Goal: Communication & Community: Ask a question

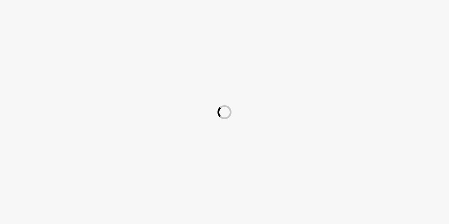
click at [449, 8] on div at bounding box center [224, 112] width 449 height 224
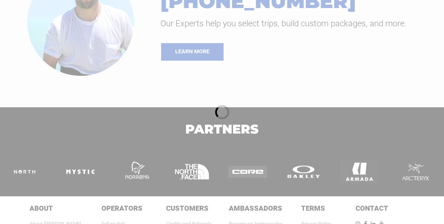
scroll to position [878, 0]
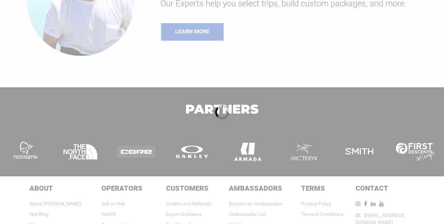
drag, startPoint x: 373, startPoint y: 179, endPoint x: 410, endPoint y: 174, distance: 36.5
click at [410, 174] on div at bounding box center [222, 112] width 444 height 224
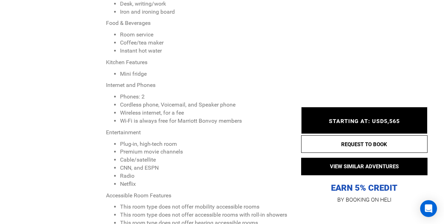
scroll to position [3032, 0]
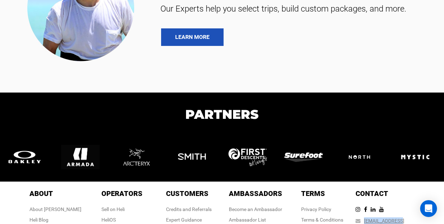
drag, startPoint x: 377, startPoint y: 200, endPoint x: 408, endPoint y: 194, distance: 31.9
click at [408, 218] on div "[EMAIL_ADDRESS][DOMAIN_NAME]" at bounding box center [389, 225] width 67 height 14
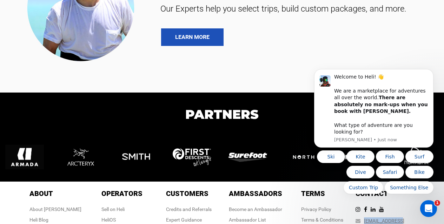
scroll to position [0, 0]
copy link "[EMAIL_ADDRESS][DOMAIN_NAME]"
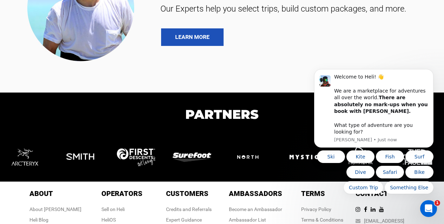
click at [419, 207] on div "Contact Contact [EMAIL_ADDRESS][DOMAIN_NAME] [PHONE_NUMBER]" at bounding box center [389, 217] width 67 height 57
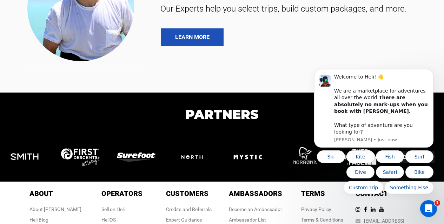
drag, startPoint x: 407, startPoint y: 208, endPoint x: 377, endPoint y: 212, distance: 30.5
click at [377, 212] on div "Contact Contact [EMAIL_ADDRESS][DOMAIN_NAME] [PHONE_NUMBER]" at bounding box center [389, 217] width 67 height 57
copy link "[PHONE_NUMBER]"
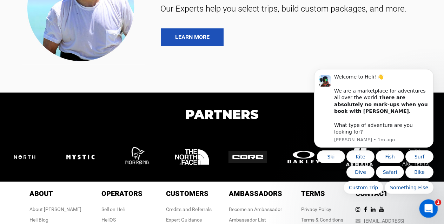
click at [426, 207] on icon "Open Intercom Messenger" at bounding box center [428, 208] width 12 height 12
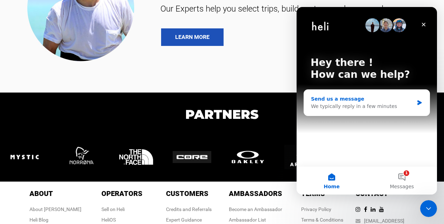
click at [344, 108] on div "We typically reply in a few minutes" at bounding box center [362, 106] width 103 height 7
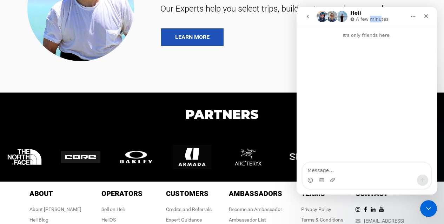
drag, startPoint x: 370, startPoint y: 21, endPoint x: 380, endPoint y: 21, distance: 10.5
click at [380, 21] on p "A few minutes" at bounding box center [372, 19] width 33 height 7
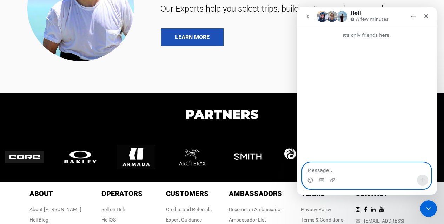
click at [331, 167] on textarea "Message…" at bounding box center [367, 169] width 128 height 12
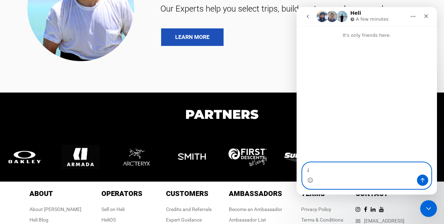
type textarea "i"
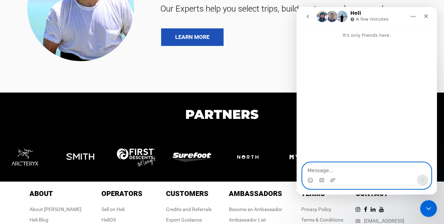
paste textarea "Hello Sir,How are you?. My Name is [PERSON_NAME] From [GEOGRAPHIC_DATA]I am Pro…"
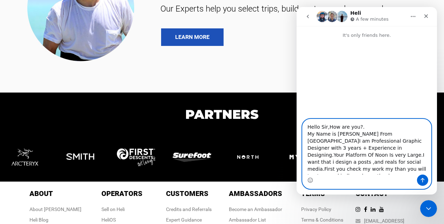
scroll to position [5, 0]
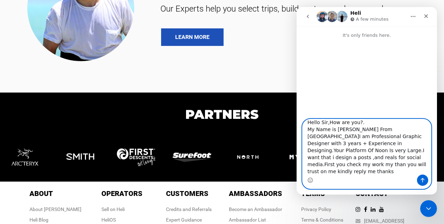
type textarea "Hello Sir,How are you?. My Name is [PERSON_NAME] From [GEOGRAPHIC_DATA]I am Pro…"
click at [423, 181] on icon "Send a message…" at bounding box center [423, 181] width 6 height 6
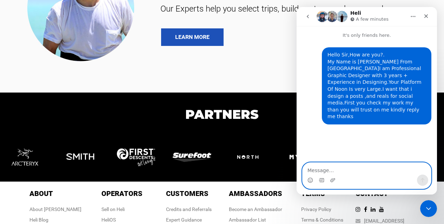
scroll to position [0, 0]
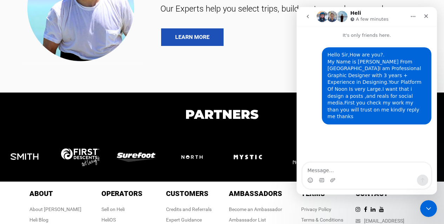
click at [415, 87] on div "Hello Sir,How are you?. My Name is [PERSON_NAME] From [GEOGRAPHIC_DATA]I am Pro…" at bounding box center [376, 86] width 98 height 69
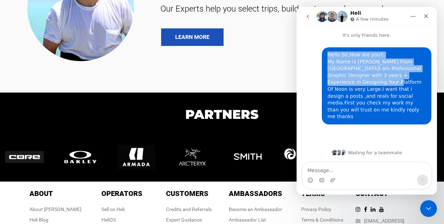
drag, startPoint x: 337, startPoint y: 83, endPoint x: 324, endPoint y: 83, distance: 13.3
click at [324, 83] on div "Hello Sir,How are you?. My Name is [PERSON_NAME] From [GEOGRAPHIC_DATA]I am Pro…" at bounding box center [377, 85] width 110 height 77
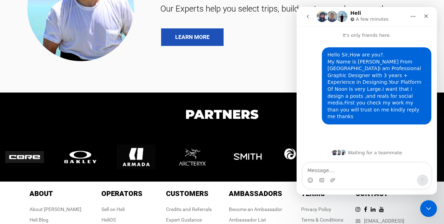
click at [324, 83] on div "Hello Sir,How are you?. My Name is [PERSON_NAME] From [GEOGRAPHIC_DATA]I am Pro…" at bounding box center [377, 85] width 110 height 77
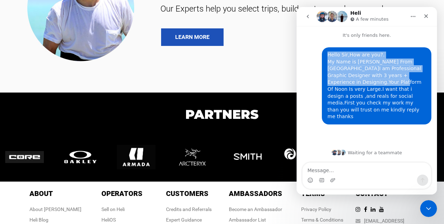
drag, startPoint x: 329, startPoint y: 81, endPoint x: 343, endPoint y: 85, distance: 14.8
click at [343, 85] on div "Hello Sir,How are you?. My Name is [PERSON_NAME] From [GEOGRAPHIC_DATA]I am Pro…" at bounding box center [377, 85] width 110 height 77
click at [343, 85] on div "Hello Sir,How are you?. My Name is [PERSON_NAME] From [GEOGRAPHIC_DATA]I am Pro…" at bounding box center [376, 86] width 98 height 69
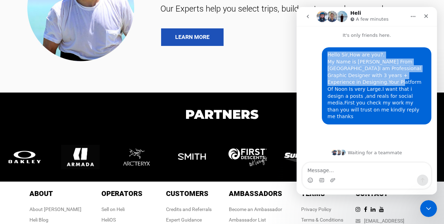
drag, startPoint x: 339, startPoint y: 82, endPoint x: 324, endPoint y: 87, distance: 15.8
click at [324, 87] on div "Hello Sir,How are you?. My Name is [PERSON_NAME] From [GEOGRAPHIC_DATA]I am Pro…" at bounding box center [377, 85] width 110 height 77
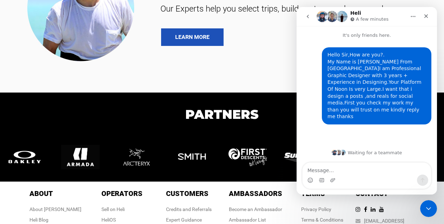
click at [324, 87] on div "Hello Sir,How are you?. My Name is [PERSON_NAME] From [GEOGRAPHIC_DATA]I am Pro…" at bounding box center [377, 85] width 110 height 77
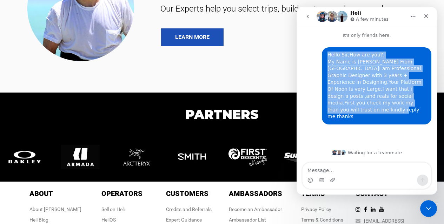
drag, startPoint x: 331, startPoint y: 90, endPoint x: 371, endPoint y: 102, distance: 42.5
click at [371, 102] on div "Hello Sir,How are you?. My Name is [PERSON_NAME] From [GEOGRAPHIC_DATA]I am Pro…" at bounding box center [377, 85] width 110 height 77
click at [371, 102] on div "Hello Sir,How are you?. My Name is [PERSON_NAME] From [GEOGRAPHIC_DATA]I am Pro…" at bounding box center [376, 86] width 98 height 69
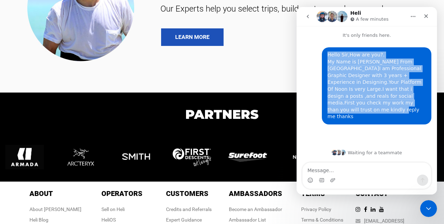
drag, startPoint x: 372, startPoint y: 100, endPoint x: 325, endPoint y: 57, distance: 64.1
click at [325, 57] on div "Hello Sir,How are you?. My Name is [PERSON_NAME] From [GEOGRAPHIC_DATA]I am Pro…" at bounding box center [377, 85] width 110 height 77
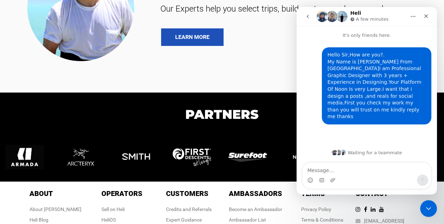
click at [325, 57] on div "Hello Sir,How are you?. My Name is [PERSON_NAME] From [GEOGRAPHIC_DATA]I am Pro…" at bounding box center [377, 85] width 110 height 77
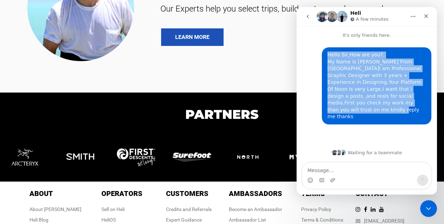
drag, startPoint x: 325, startPoint y: 57, endPoint x: 383, endPoint y: 103, distance: 74.2
click at [383, 103] on div "Hello Sir,How are you?. My Name is [PERSON_NAME] From [GEOGRAPHIC_DATA]I am Pro…" at bounding box center [377, 85] width 110 height 77
click at [383, 103] on div "Hello Sir,How are you?. My Name is [PERSON_NAME] From [GEOGRAPHIC_DATA]I am Pro…" at bounding box center [376, 86] width 98 height 69
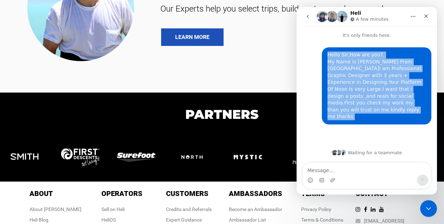
drag, startPoint x: 376, startPoint y: 102, endPoint x: 333, endPoint y: 51, distance: 66.6
click at [333, 51] on div "Hello Sir,How are you?. My Name is [PERSON_NAME] From [GEOGRAPHIC_DATA]I am Pro…" at bounding box center [377, 85] width 110 height 77
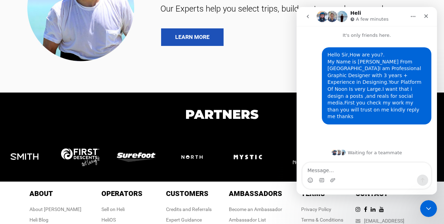
click at [333, 51] on div "Hello Sir,How are you?. My Name is [PERSON_NAME] From [GEOGRAPHIC_DATA]I am Pro…" at bounding box center [377, 85] width 110 height 77
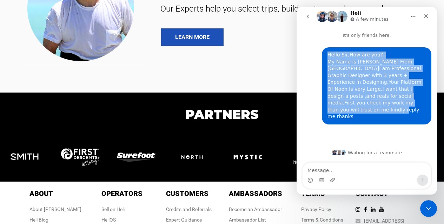
drag, startPoint x: 333, startPoint y: 51, endPoint x: 411, endPoint y: 103, distance: 93.2
click at [411, 103] on div "Hello Sir,How are you?. My Name is [PERSON_NAME] From [GEOGRAPHIC_DATA]I am Pro…" at bounding box center [377, 85] width 110 height 77
click at [411, 103] on div "Hello Sir,How are you?. My Name is [PERSON_NAME] From [GEOGRAPHIC_DATA]I am Pro…" at bounding box center [376, 86] width 98 height 69
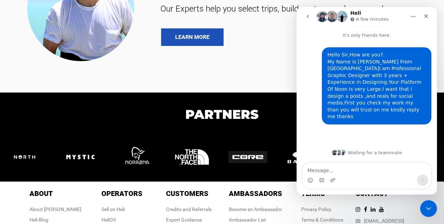
drag, startPoint x: 376, startPoint y: 148, endPoint x: 407, endPoint y: 155, distance: 32.7
click at [407, 155] on div "Waiting for a teammate" at bounding box center [367, 153] width 140 height 20
click at [407, 155] on div "Waiting for a teammate" at bounding box center [367, 153] width 126 height 6
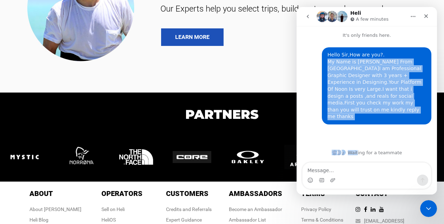
drag, startPoint x: 359, startPoint y: 157, endPoint x: 408, endPoint y: 136, distance: 52.8
click at [408, 136] on div "Hello Sir,How are you?. My Name is [PERSON_NAME] From [GEOGRAPHIC_DATA]I am Pro…" at bounding box center [367, 104] width 140 height 131
click at [408, 136] on div "Hello Sir,How are you?. My Name is [PERSON_NAME] From [GEOGRAPHIC_DATA]I am Pro…" at bounding box center [367, 91] width 140 height 105
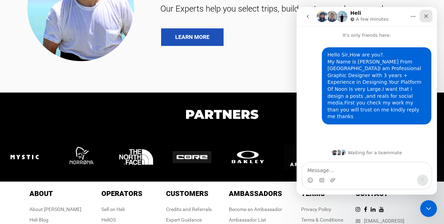
click at [426, 21] on div "Close" at bounding box center [426, 16] width 13 height 13
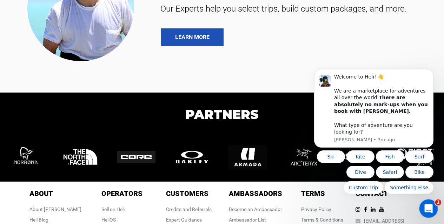
click at [432, 214] on div "Open Intercom Messenger" at bounding box center [427, 207] width 23 height 23
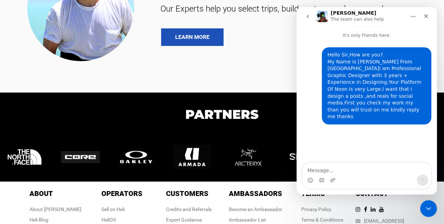
click at [334, 125] on div "Hello Sir,How are you?. My Name is [PERSON_NAME] From [GEOGRAPHIC_DATA]I am Pro…" at bounding box center [367, 101] width 140 height 125
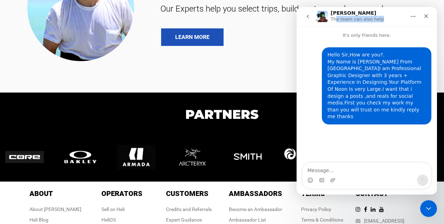
drag, startPoint x: 337, startPoint y: 21, endPoint x: 389, endPoint y: 23, distance: 52.7
click at [389, 23] on div "[PERSON_NAME] The team can also help" at bounding box center [366, 16] width 131 height 13
click at [364, 38] on p "It's only friends here." at bounding box center [367, 32] width 140 height 13
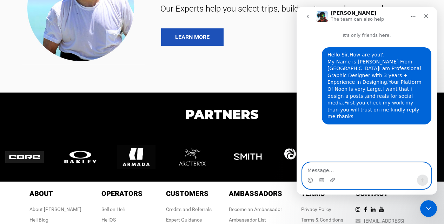
click at [327, 167] on textarea "Message…" at bounding box center [367, 169] width 128 height 12
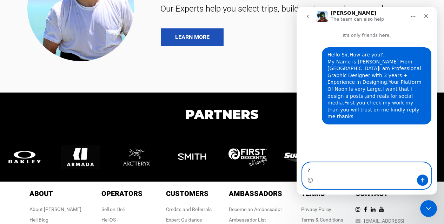
type textarea "??"
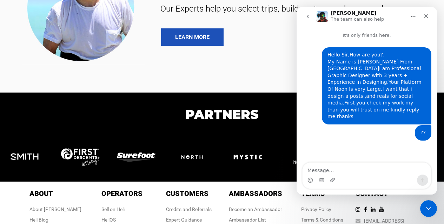
click at [306, 14] on icon "go back" at bounding box center [308, 17] width 6 height 6
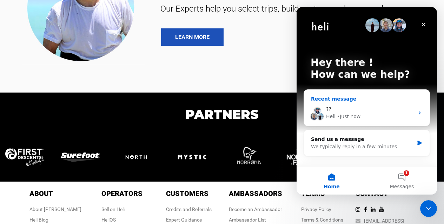
click at [347, 121] on div "?? [GEOGRAPHIC_DATA] • Just now" at bounding box center [367, 113] width 126 height 26
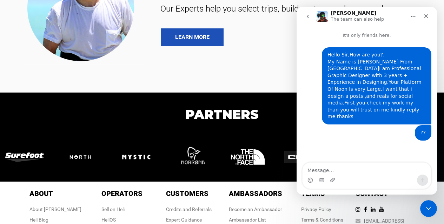
click at [304, 16] on button "go back" at bounding box center [307, 16] width 13 height 13
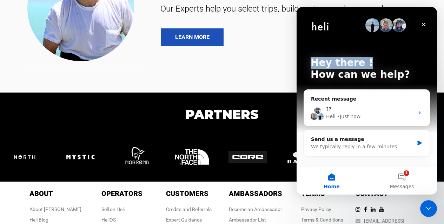
drag, startPoint x: 314, startPoint y: 61, endPoint x: 389, endPoint y: 65, distance: 75.2
click at [389, 65] on p "Hey there !" at bounding box center [367, 63] width 112 height 12
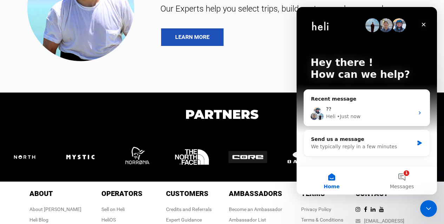
click at [422, 25] on icon "Close" at bounding box center [424, 25] width 6 height 6
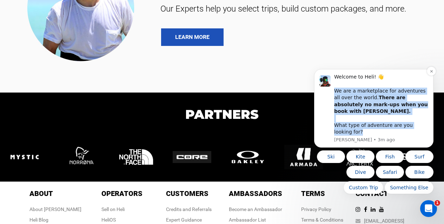
drag, startPoint x: 331, startPoint y: 101, endPoint x: 403, endPoint y: 134, distance: 79.8
click at [403, 134] on div "Welcome to Heli! 👋 We are a marketplace for adventures all over the world. Ther…" at bounding box center [373, 108] width 109 height 69
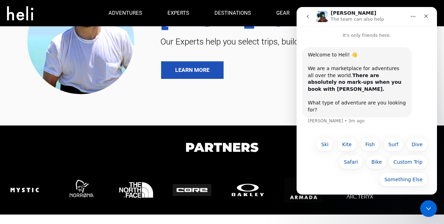
drag, startPoint x: 429, startPoint y: 112, endPoint x: 415, endPoint y: 82, distance: 33.6
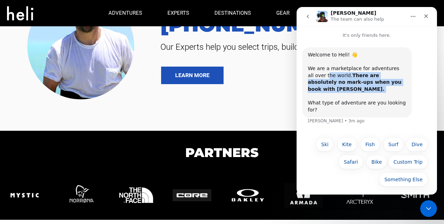
drag, startPoint x: 311, startPoint y: 73, endPoint x: 379, endPoint y: 93, distance: 71.1
click at [379, 93] on div "Welcome to Heli! 👋 We are a marketplace for adventures all over the world. Ther…" at bounding box center [357, 83] width 98 height 62
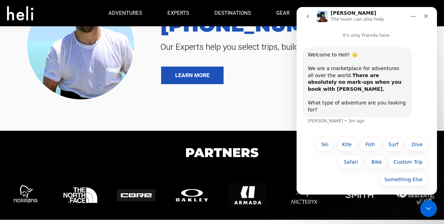
click at [305, 13] on button "go back" at bounding box center [307, 16] width 13 height 13
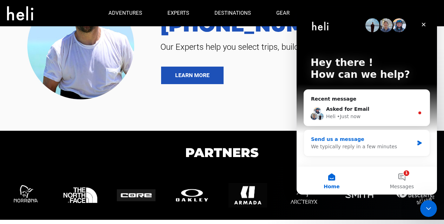
click at [333, 139] on div "Send us a message" at bounding box center [362, 139] width 103 height 7
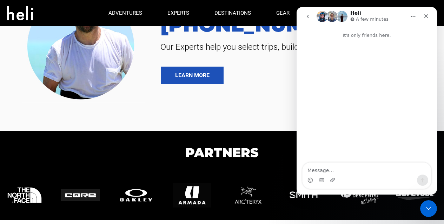
click at [308, 20] on button "go back" at bounding box center [307, 16] width 13 height 13
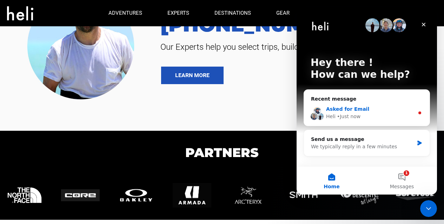
click at [413, 108] on div "Asked for Email" at bounding box center [370, 109] width 88 height 7
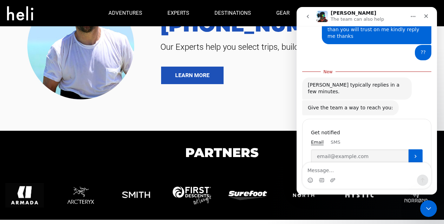
scroll to position [80, 0]
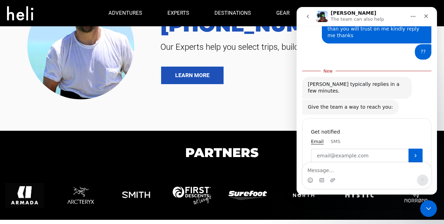
click at [330, 149] on input "Enter your email" at bounding box center [360, 156] width 98 height 14
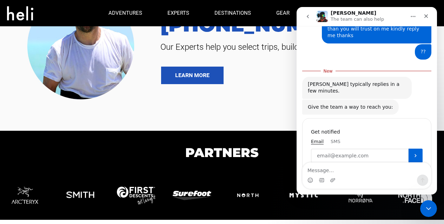
type input "[EMAIL_ADDRESS][DOMAIN_NAME]"
click at [414, 154] on icon "Submit" at bounding box center [415, 155] width 2 height 3
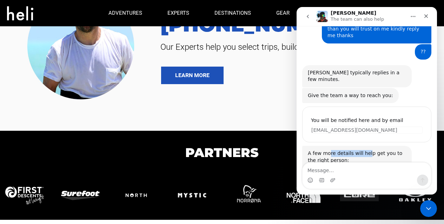
drag, startPoint x: 332, startPoint y: 134, endPoint x: 364, endPoint y: 135, distance: 32.3
click at [364, 150] on div "A few more details will help get you to the right person:" at bounding box center [357, 157] width 98 height 14
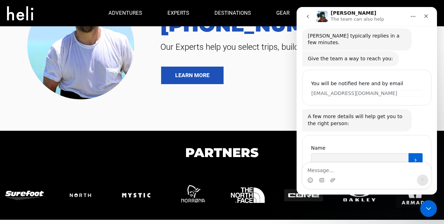
scroll to position [122, 0]
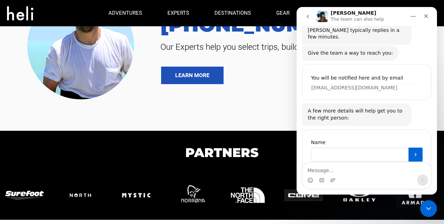
click at [338, 148] on input "Name" at bounding box center [360, 155] width 98 height 14
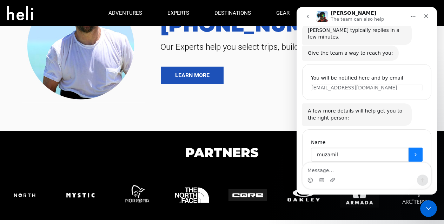
type input "muzamil"
click at [412, 148] on button "Submit" at bounding box center [416, 155] width 14 height 14
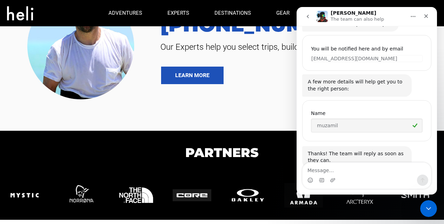
scroll to position [152, 0]
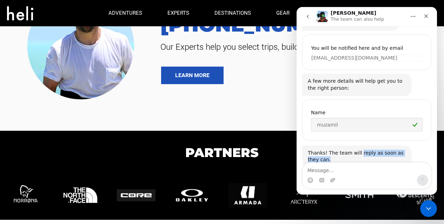
drag, startPoint x: 364, startPoint y: 128, endPoint x: 377, endPoint y: 145, distance: 21.3
click at [377, 146] on div "Thanks! The team will reply as soon as they can. [PERSON_NAME] • Just now" at bounding box center [357, 157] width 110 height 22
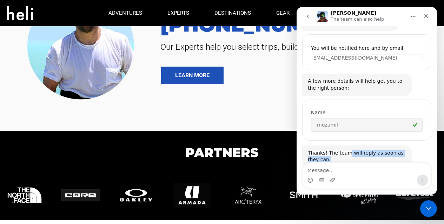
drag, startPoint x: 345, startPoint y: 132, endPoint x: 356, endPoint y: 139, distance: 13.1
click at [356, 150] on div "Thanks! The team will reply as soon as they can." at bounding box center [357, 157] width 98 height 14
click at [430, 13] on div "Close" at bounding box center [426, 16] width 13 height 13
